Goal: Task Accomplishment & Management: Complete application form

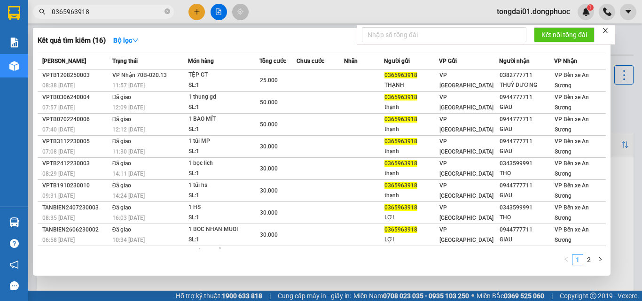
drag, startPoint x: 0, startPoint y: 0, endPoint x: 110, endPoint y: 11, distance: 111.0
click at [111, 11] on input "0365963918" at bounding box center [107, 12] width 111 height 10
click at [110, 11] on input "0365963918" at bounding box center [107, 12] width 111 height 10
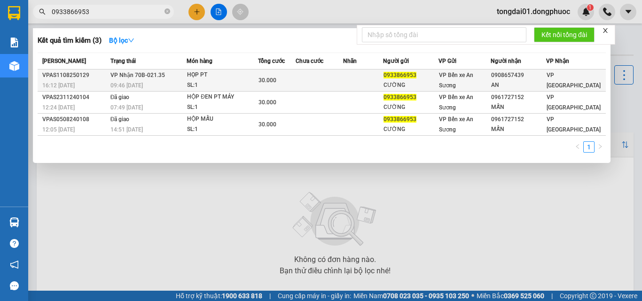
type input "0933866953"
click at [164, 85] on div "09:46 [DATE]" at bounding box center [148, 85] width 76 height 10
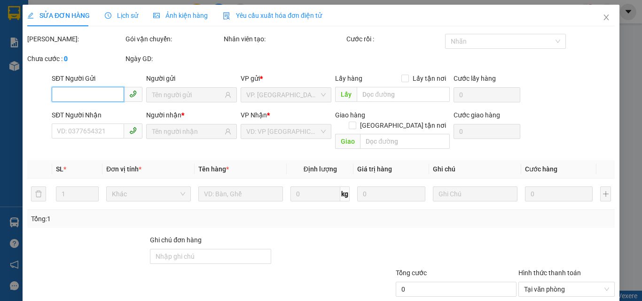
type input "0933866953"
type input "CƯỜNG"
type input "0908657439"
type input "AN"
type input "30.000"
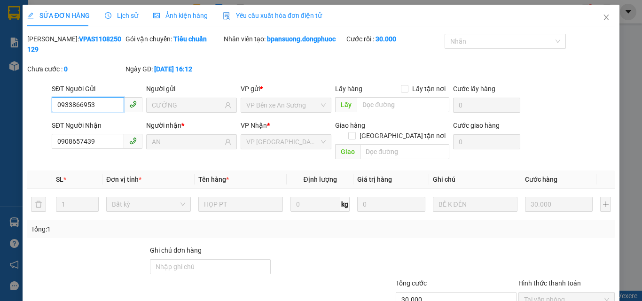
drag, startPoint x: 106, startPoint y: 8, endPoint x: 121, endPoint y: 19, distance: 18.5
click at [110, 10] on div "Lịch sử" at bounding box center [121, 16] width 33 height 22
click at [121, 19] on span "Lịch sử" at bounding box center [121, 16] width 33 height 8
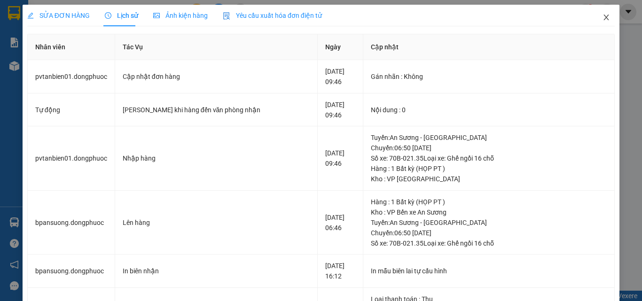
click at [603, 20] on icon "close" at bounding box center [607, 18] width 8 height 8
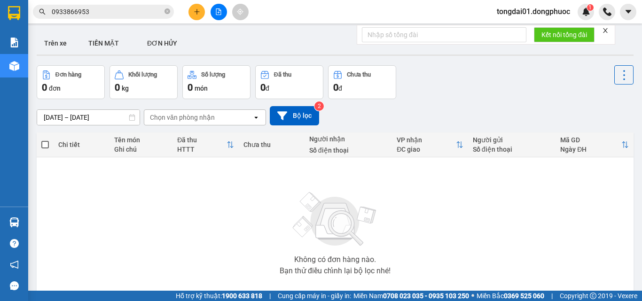
click at [148, 10] on input "0933866953" at bounding box center [107, 12] width 111 height 10
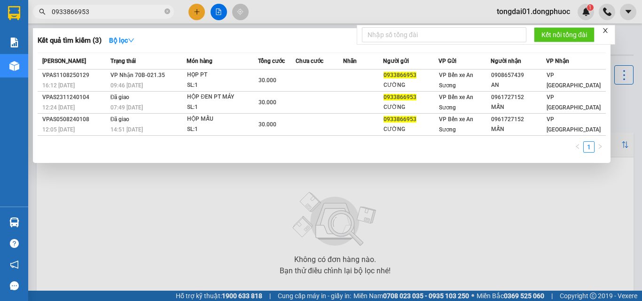
click at [148, 10] on input "0933866953" at bounding box center [107, 12] width 111 height 10
click at [147, 10] on input "0933866953" at bounding box center [107, 12] width 111 height 10
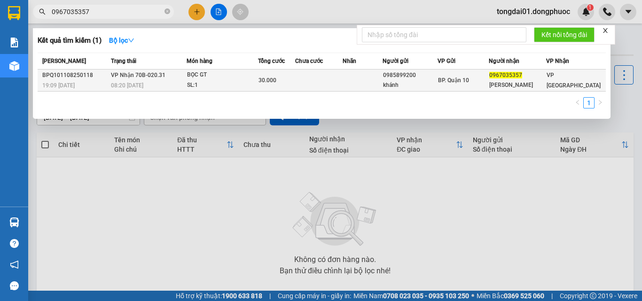
type input "0967035357"
click at [189, 77] on tr "BPQ101108250118 19:09 [DATE] VP Nhận 70B-020.31 08:20 [DATE] BỌC GT SL: 1 30.00…" at bounding box center [322, 81] width 568 height 22
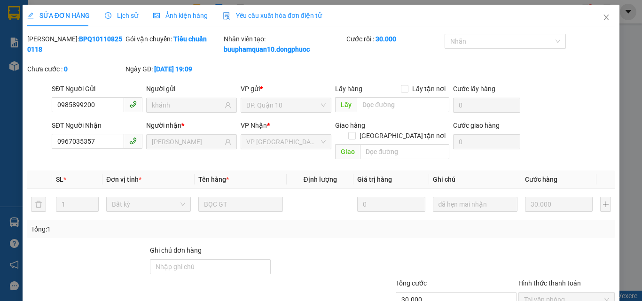
type input "0985899200"
type input "khánh"
type input "0967035357"
type input "[PERSON_NAME]"
type input "30.000"
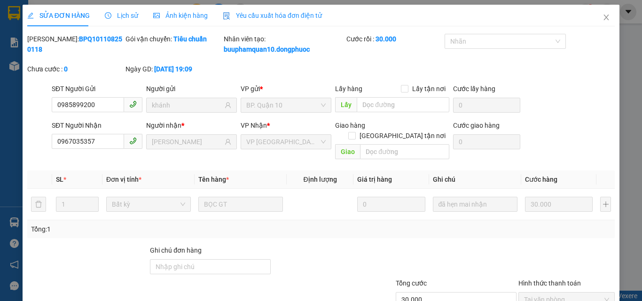
click at [125, 17] on span "Lịch sử" at bounding box center [121, 16] width 33 height 8
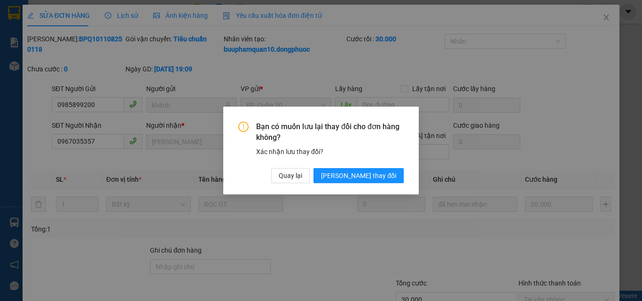
click at [323, 186] on div "Bạn có muốn lưu lại thay đổi cho đơn hàng không? Xác nhận lưu thay đổi? Quay lạ…" at bounding box center [321, 151] width 196 height 88
click at [302, 174] on span "Quay lại" at bounding box center [291, 176] width 24 height 10
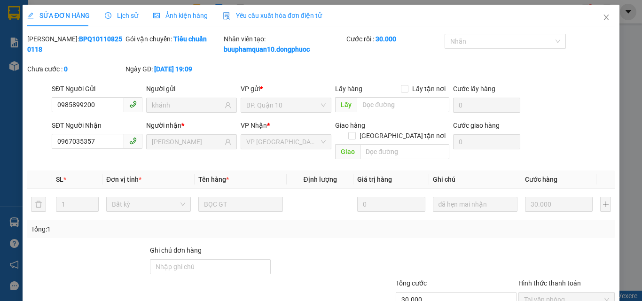
click at [118, 12] on span "Lịch sử" at bounding box center [121, 16] width 33 height 8
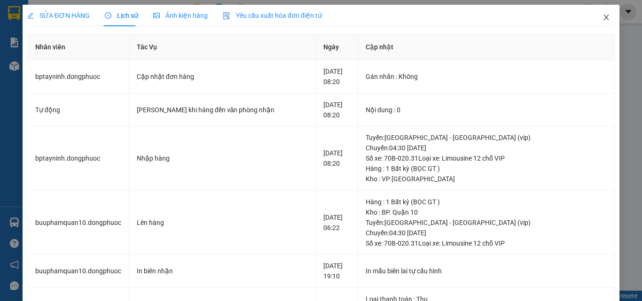
click at [603, 16] on icon "close" at bounding box center [607, 18] width 8 height 8
